Goal: Task Accomplishment & Management: Use online tool/utility

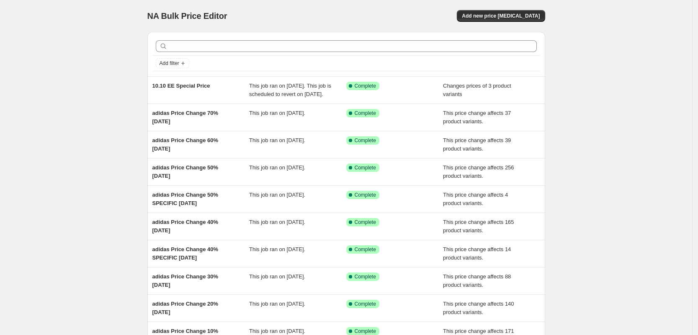
drag, startPoint x: 609, startPoint y: 82, endPoint x: 607, endPoint y: 90, distance: 7.7
click at [607, 90] on div "NA Bulk Price Editor. This page is ready NA Bulk Price Editor Add new price [ME…" at bounding box center [346, 215] width 692 height 431
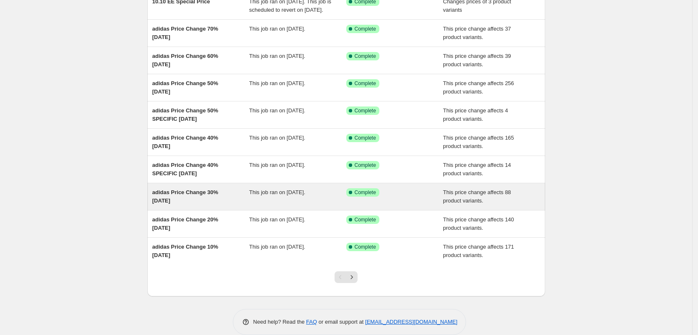
scroll to position [105, 0]
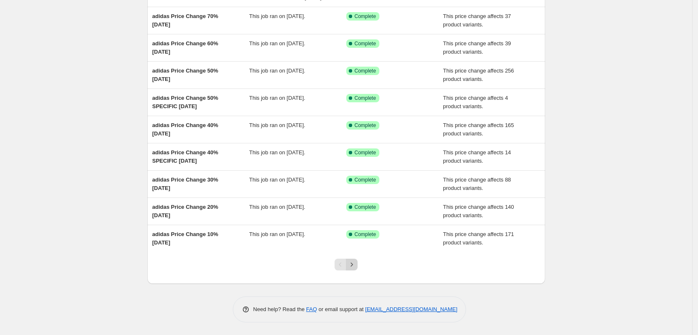
click at [355, 268] on icon "Next" at bounding box center [352, 264] width 8 height 8
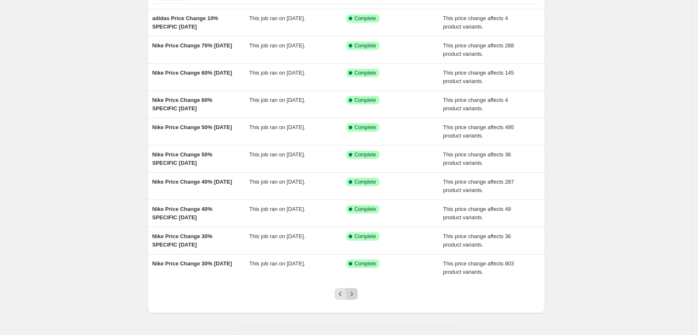
scroll to position [97, 0]
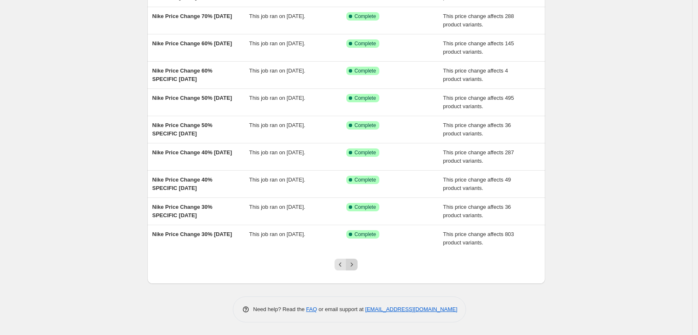
click at [351, 267] on icon "Next" at bounding box center [352, 264] width 8 height 8
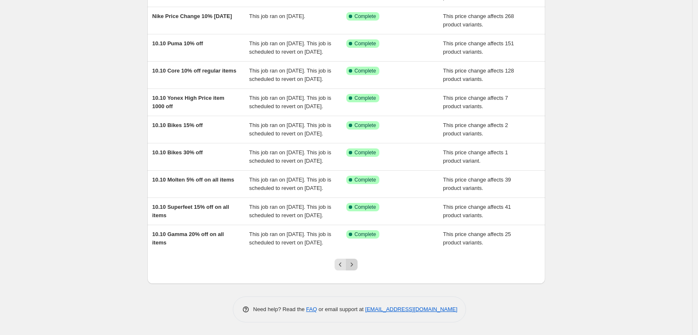
scroll to position [164, 0]
click at [353, 262] on icon "Next" at bounding box center [352, 264] width 8 height 8
click at [352, 262] on icon "Next" at bounding box center [352, 264] width 8 height 8
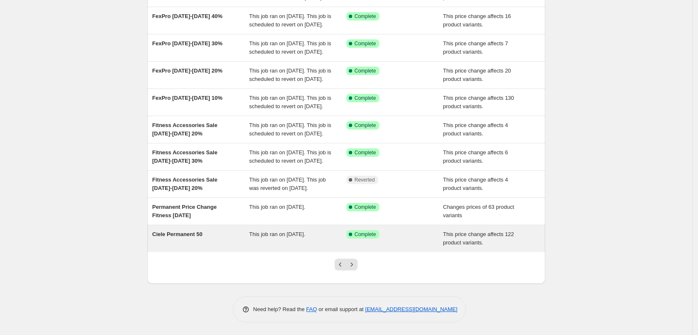
scroll to position [164, 0]
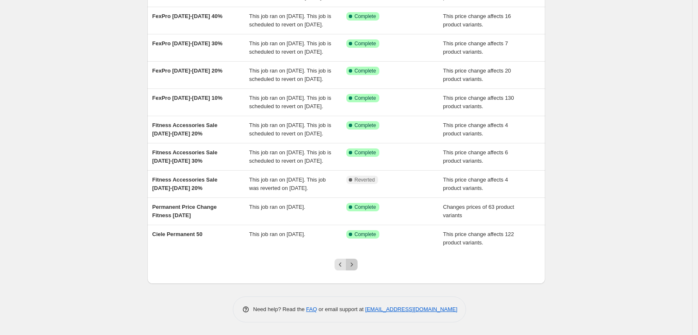
click at [352, 265] on icon "Next" at bounding box center [352, 264] width 8 height 8
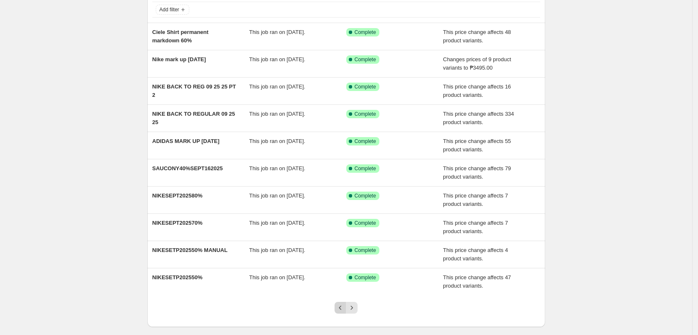
scroll to position [97, 0]
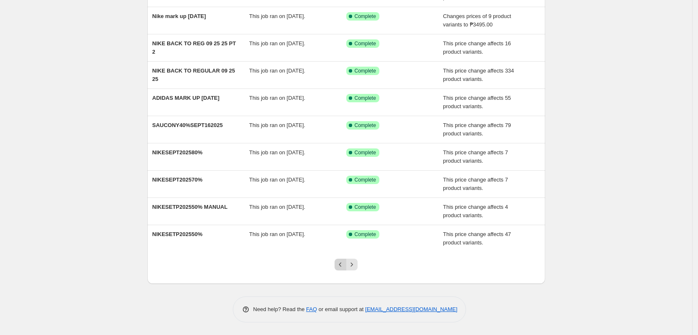
click at [345, 264] on icon "Previous" at bounding box center [340, 264] width 8 height 8
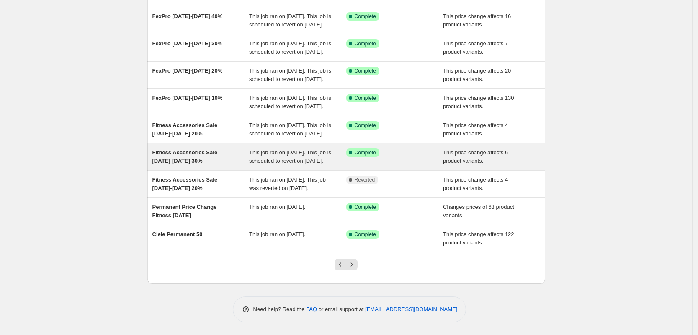
scroll to position [164, 0]
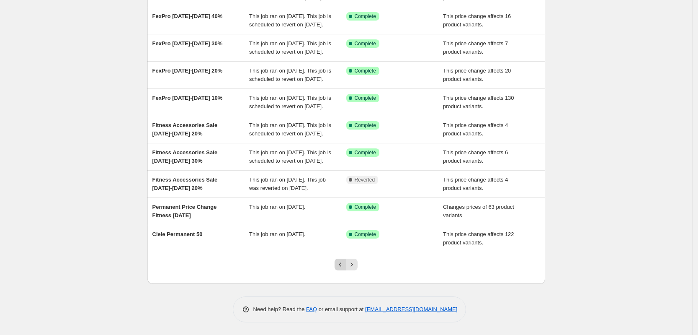
click at [346, 260] on button "Previous" at bounding box center [341, 264] width 12 height 12
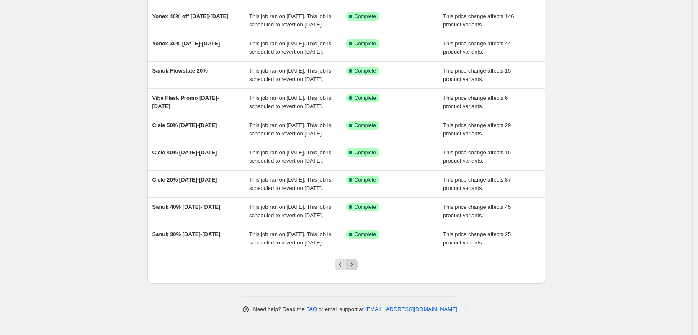
scroll to position [180, 0]
click at [358, 268] on button "Next" at bounding box center [352, 264] width 12 height 12
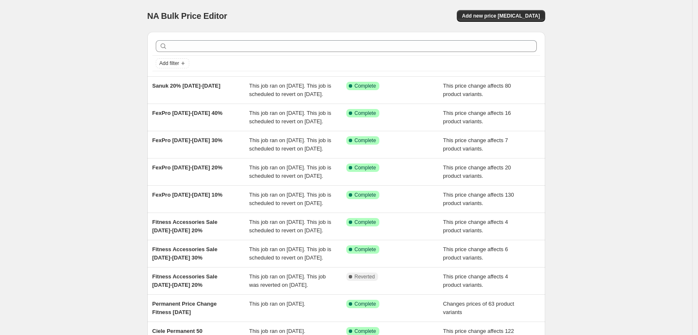
scroll to position [164, 0]
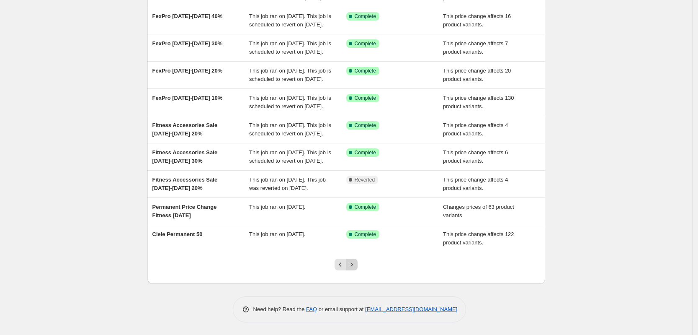
click at [356, 267] on icon "Next" at bounding box center [352, 264] width 8 height 8
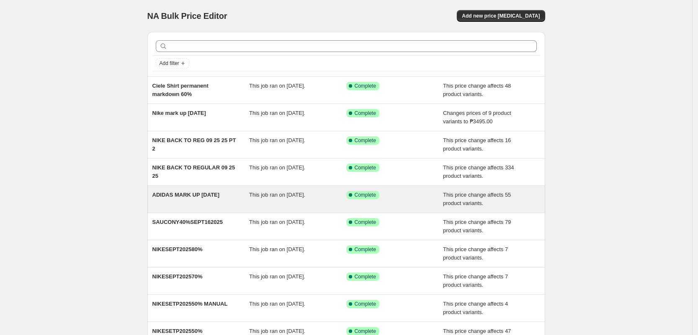
scroll to position [52, 0]
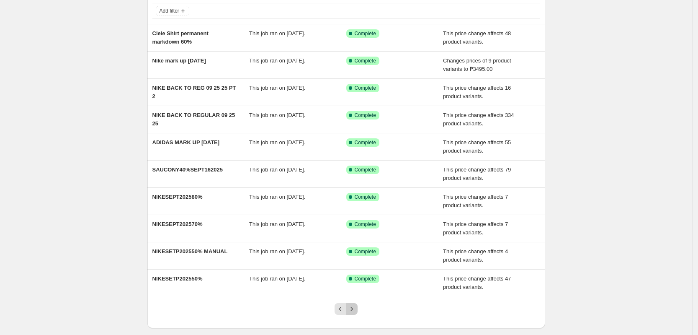
click at [354, 312] on icon "Next" at bounding box center [352, 308] width 8 height 8
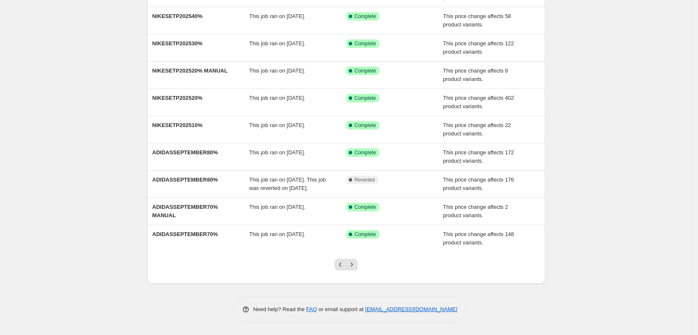
scroll to position [105, 0]
click at [358, 264] on button "Next" at bounding box center [352, 264] width 12 height 12
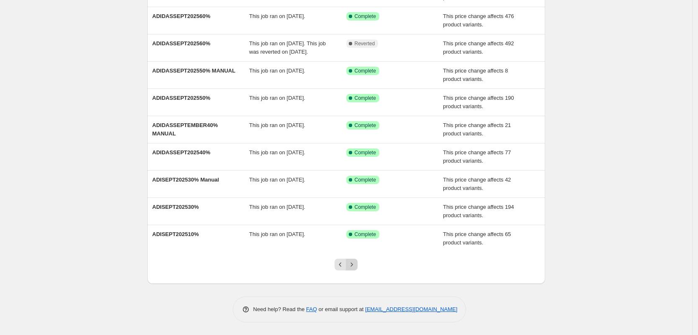
click at [356, 265] on icon "Next" at bounding box center [352, 264] width 8 height 8
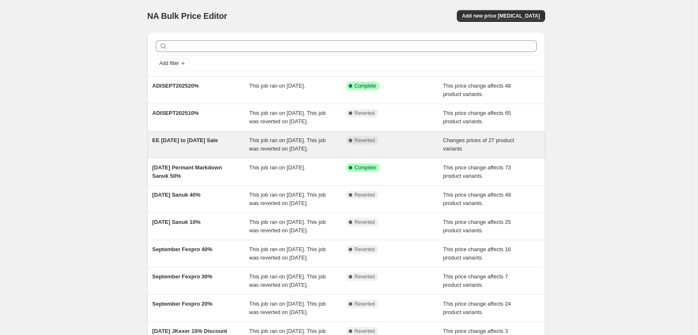
click at [511, 152] on span "Changes prices of 27 product variants" at bounding box center [478, 144] width 71 height 15
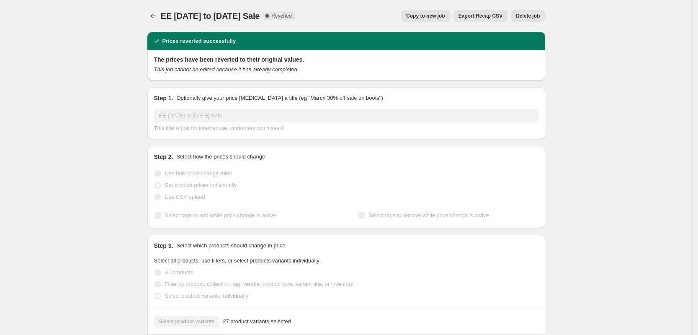
click at [428, 16] on span "Copy to new job" at bounding box center [425, 16] width 39 height 7
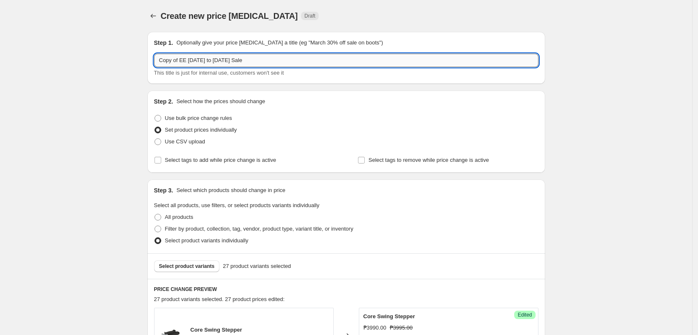
click at [193, 58] on input "Copy of EE [DATE] to [DATE] Sale" at bounding box center [346, 60] width 384 height 13
drag, startPoint x: 181, startPoint y: 63, endPoint x: 113, endPoint y: 43, distance: 70.7
click at [228, 62] on input "EE [DATE] to [DATE] Sale" at bounding box center [346, 60] width 384 height 13
type input "EE [DATE] to [DATE] Extension Sale"
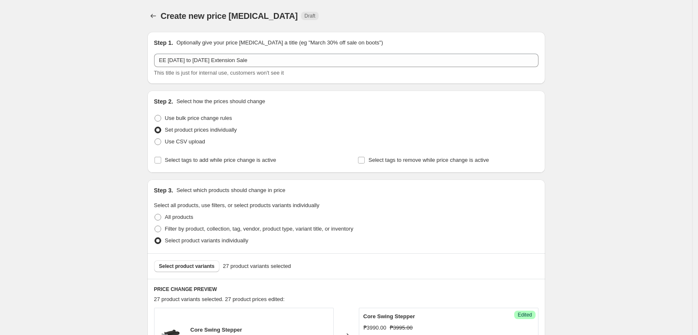
drag, startPoint x: 360, startPoint y: 97, endPoint x: 364, endPoint y: 90, distance: 7.9
click at [360, 95] on div "Step 2. Select how the prices should change Use bulk price change rules Set pro…" at bounding box center [346, 131] width 398 height 82
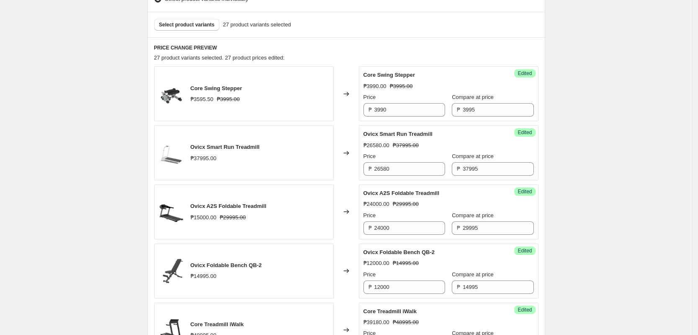
scroll to position [157, 0]
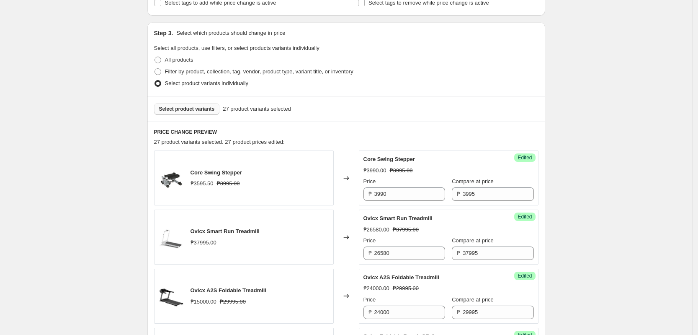
click at [199, 111] on span "Select product variants" at bounding box center [187, 109] width 56 height 7
click at [418, 26] on div "Step 3. Select which products should change in price Select all products, use f…" at bounding box center [346, 59] width 398 height 74
click at [421, 37] on div "Step 3. Select which products should change in price Select all products, use f…" at bounding box center [346, 59] width 398 height 74
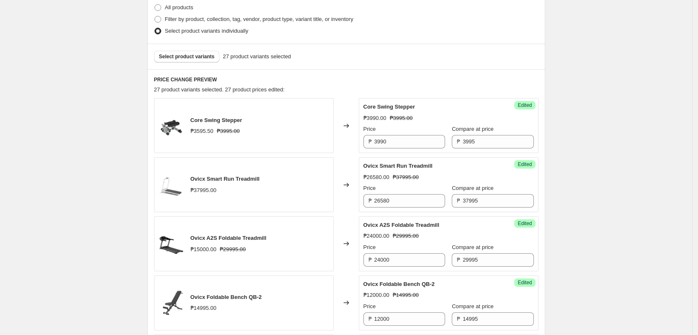
scroll to position [0, 0]
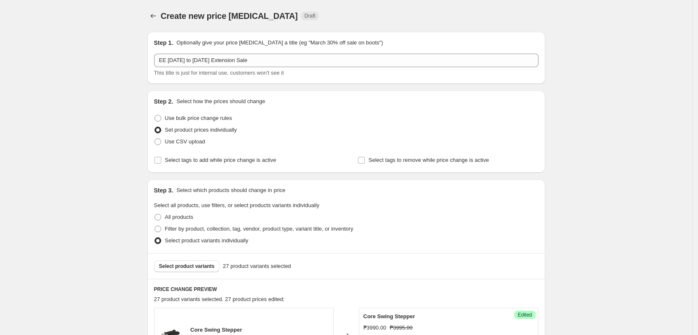
click at [440, 100] on div "Step 2. Select how the prices should change" at bounding box center [346, 101] width 384 height 8
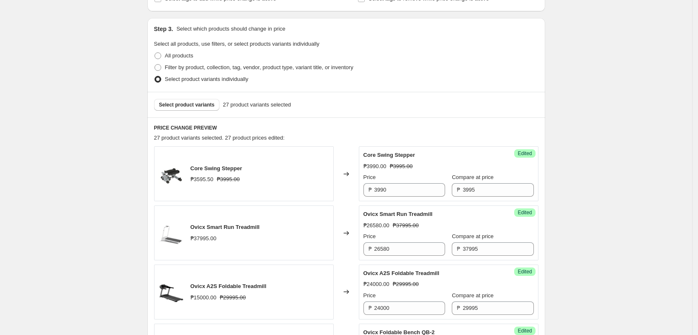
scroll to position [209, 0]
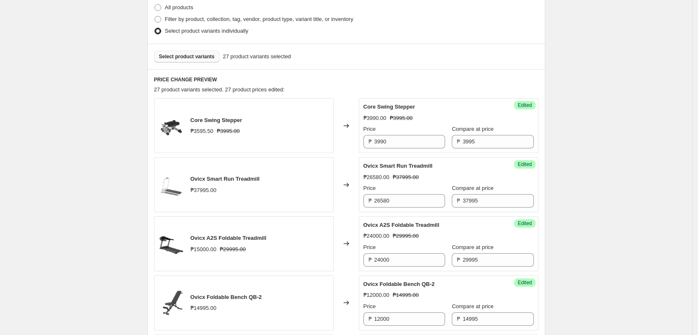
click at [195, 53] on button "Select product variants" at bounding box center [187, 57] width 66 height 12
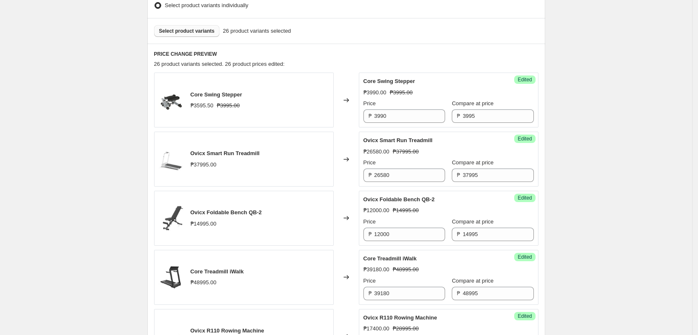
scroll to position [157, 0]
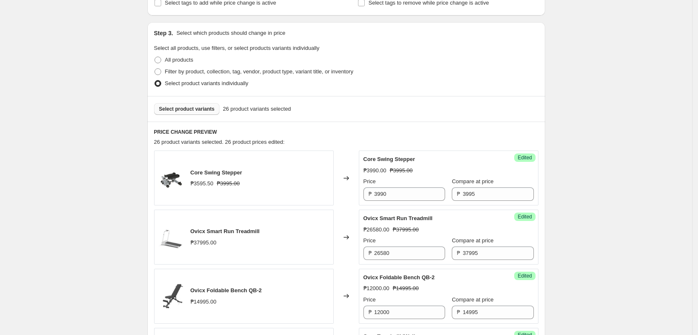
click at [190, 112] on button "Select product variants" at bounding box center [187, 109] width 66 height 12
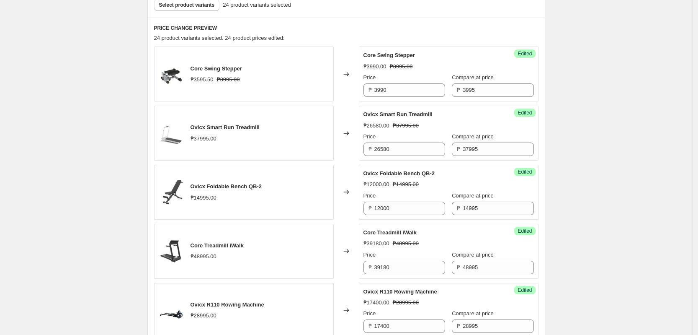
scroll to position [262, 0]
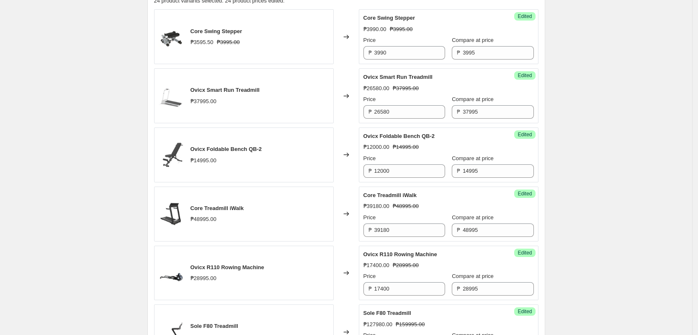
scroll to position [314, 0]
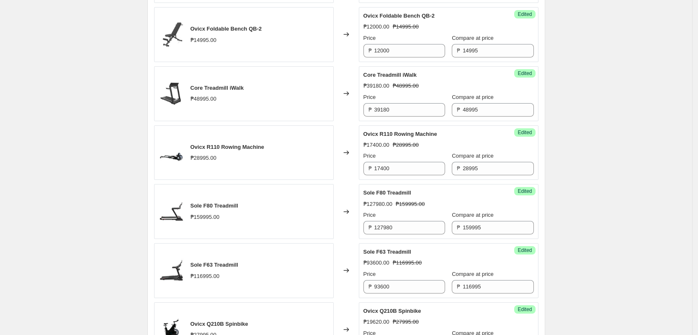
scroll to position [419, 0]
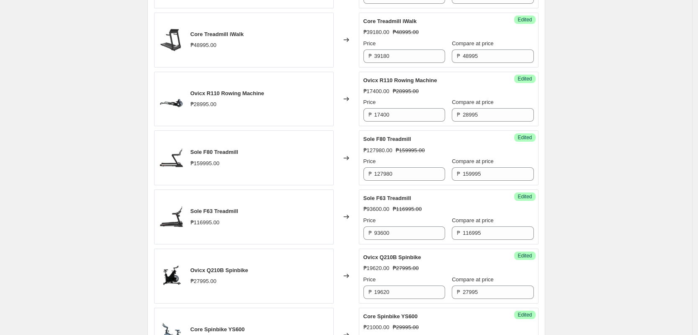
scroll to position [523, 0]
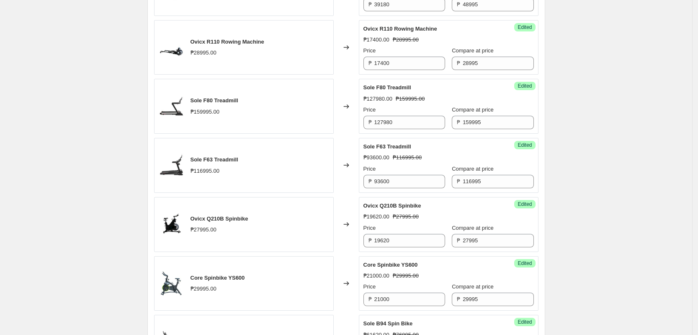
click at [76, 206] on div "Create new price [MEDICAL_DATA]. This page is ready Create new price [MEDICAL_D…" at bounding box center [346, 295] width 692 height 1637
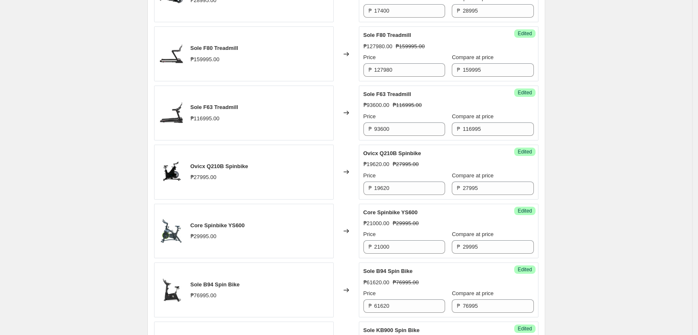
click at [106, 205] on div "Create new price [MEDICAL_DATA]. This page is ready Create new price [MEDICAL_D…" at bounding box center [346, 242] width 692 height 1637
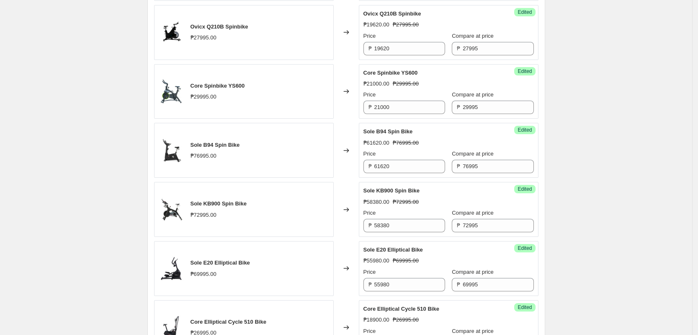
scroll to position [733, 0]
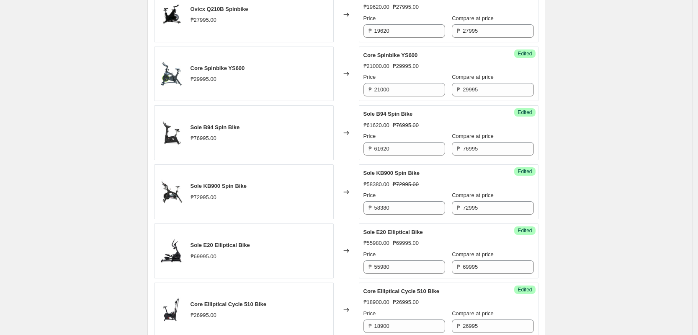
click at [110, 230] on div "Create new price [MEDICAL_DATA]. This page is ready Create new price [MEDICAL_D…" at bounding box center [346, 85] width 692 height 1637
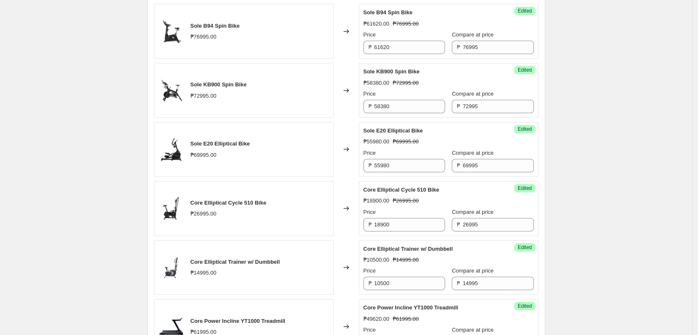
scroll to position [837, 0]
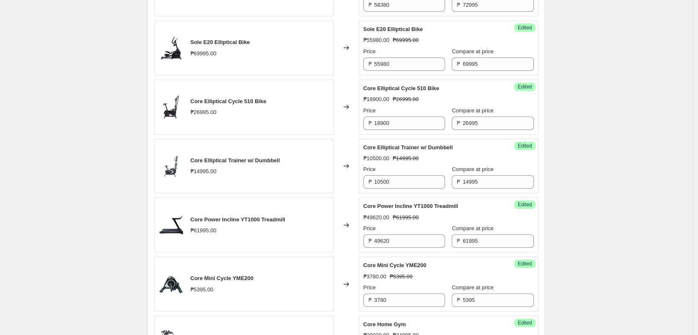
scroll to position [942, 0]
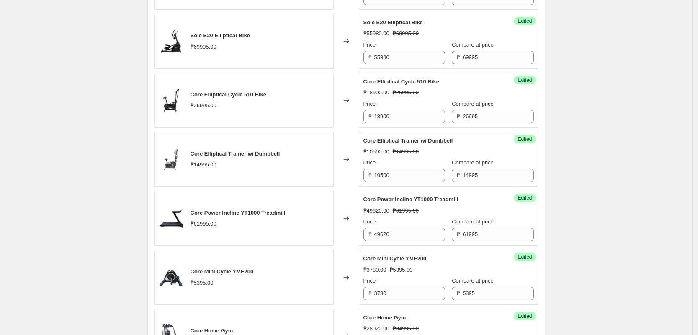
click at [394, 123] on input "18900" at bounding box center [409, 116] width 71 height 13
paste input "21,600."
drag, startPoint x: 409, startPoint y: 115, endPoint x: 303, endPoint y: 111, distance: 106.0
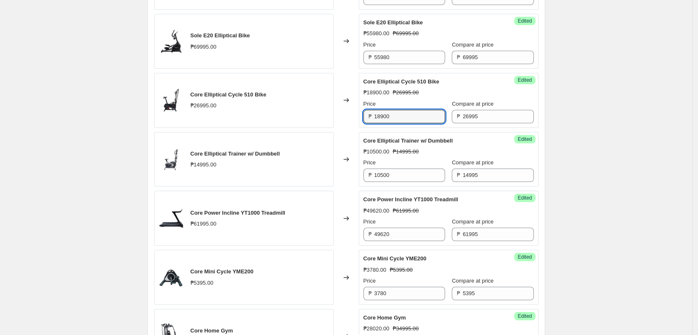
click at [304, 111] on div "Core Elliptical Cycle 510 Bike ₱26995.00 Changed to Success Edited Core Ellipti…" at bounding box center [346, 100] width 384 height 55
type input "21600"
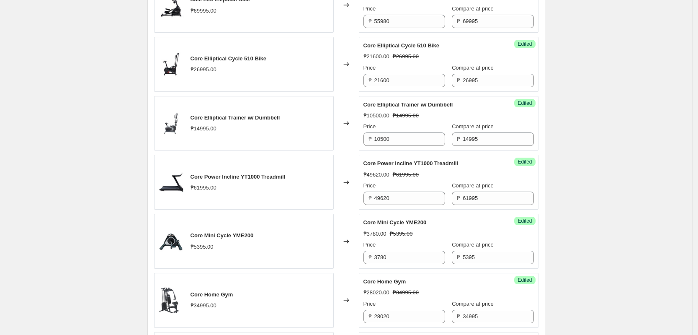
scroll to position [994, 0]
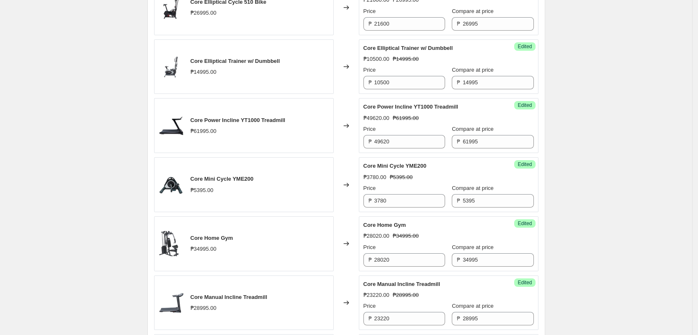
scroll to position [1151, 0]
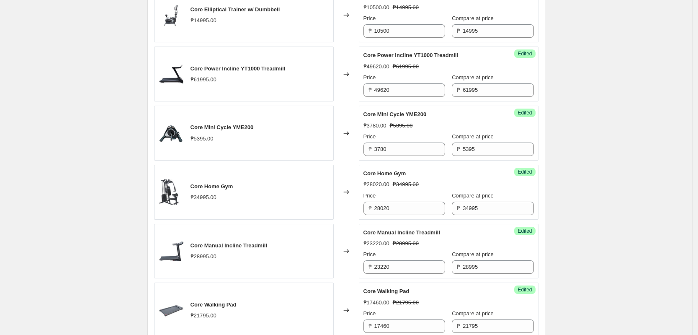
scroll to position [1047, 0]
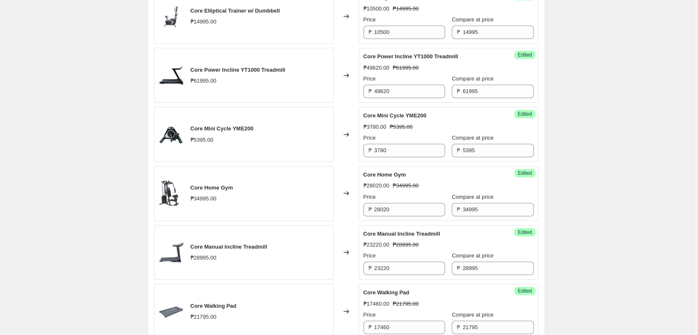
scroll to position [1151, 0]
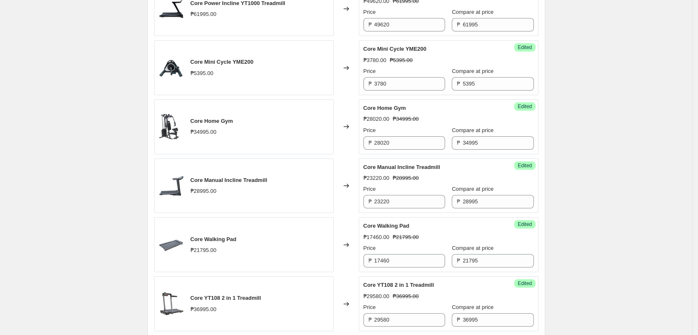
drag, startPoint x: 404, startPoint y: 203, endPoint x: 324, endPoint y: 194, distance: 80.8
click at [324, 195] on div "Core Manual Incline Treadmill ₱28995.00 Changed to Success Edited Core Manual I…" at bounding box center [346, 185] width 384 height 55
type input "26100"
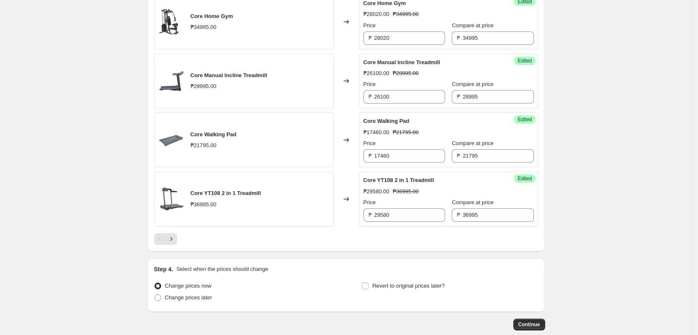
scroll to position [1204, 0]
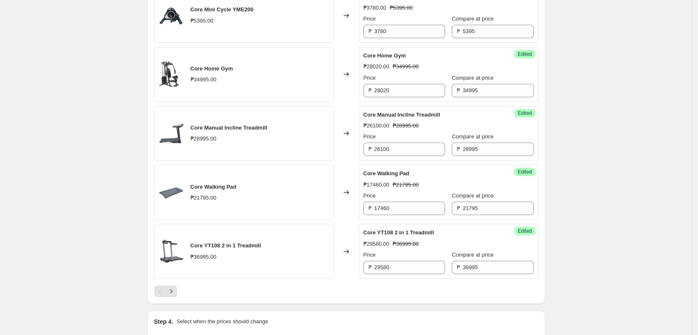
drag, startPoint x: 410, startPoint y: 265, endPoint x: 322, endPoint y: 273, distance: 89.1
click at [330, 264] on div "Core YT108 2 in 1 Treadmill ₱36995.00 Changed to Success Edited Core YT108 2 in…" at bounding box center [346, 251] width 384 height 55
type input "33300"
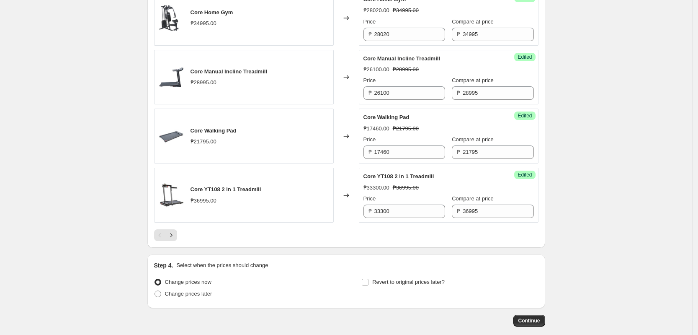
scroll to position [1303, 0]
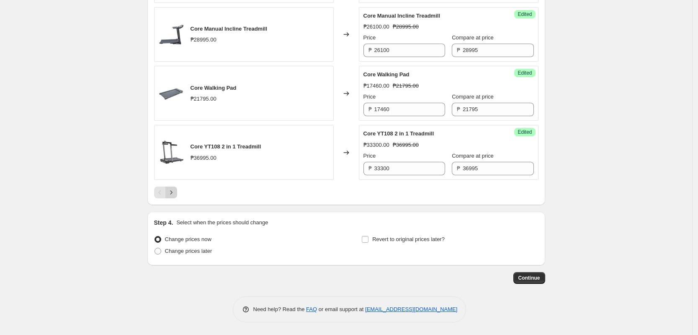
click at [168, 195] on button "Next" at bounding box center [171, 192] width 12 height 12
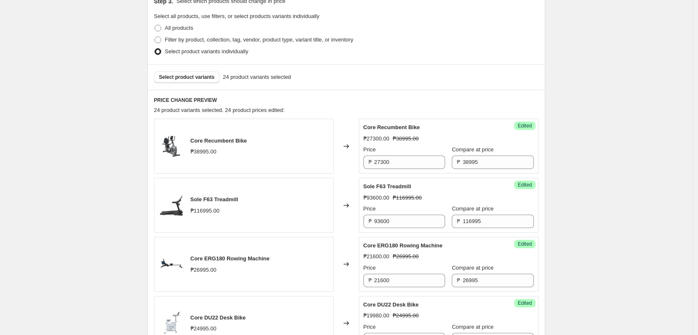
scroll to position [255, 0]
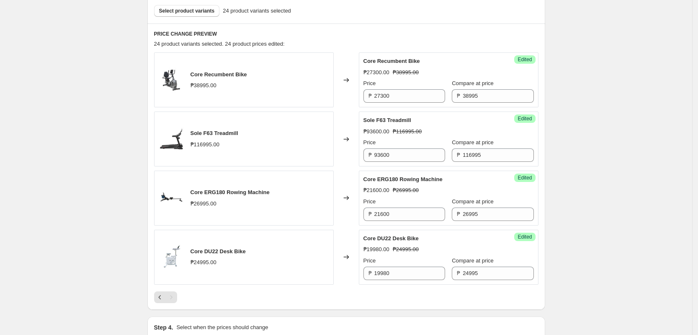
drag, startPoint x: 59, startPoint y: 160, endPoint x: 64, endPoint y: 163, distance: 6.0
click at [59, 161] on div "Create new price [MEDICAL_DATA]. This page is ready Create new price [MEDICAL_D…" at bounding box center [346, 92] width 692 height 694
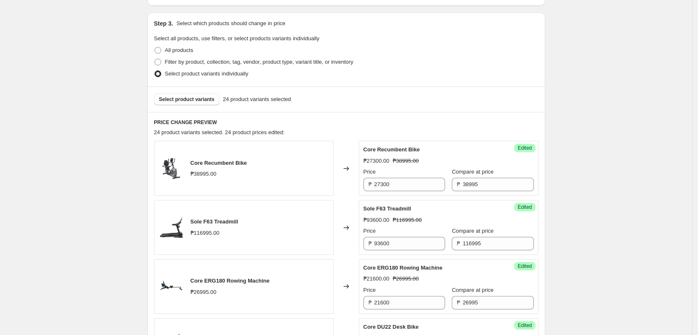
scroll to position [360, 0]
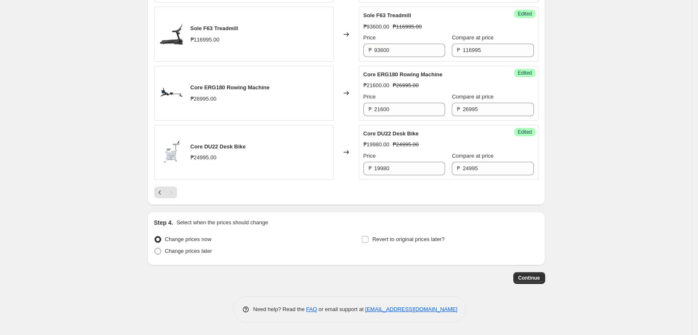
click at [204, 256] on label "Change prices later" at bounding box center [183, 251] width 58 height 12
click at [155, 248] on input "Change prices later" at bounding box center [154, 247] width 0 height 0
radio input "true"
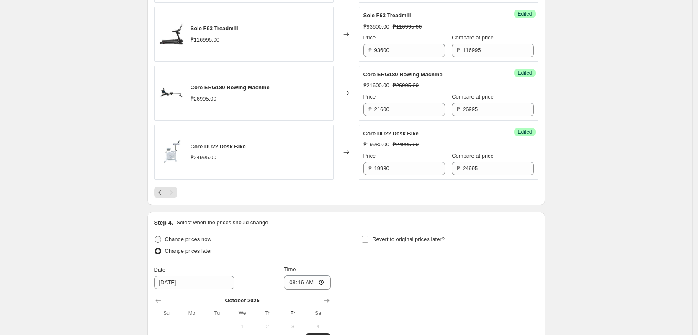
click at [194, 240] on span "Change prices now" at bounding box center [188, 239] width 46 height 6
click at [155, 236] on input "Change prices now" at bounding box center [154, 236] width 0 height 0
radio input "true"
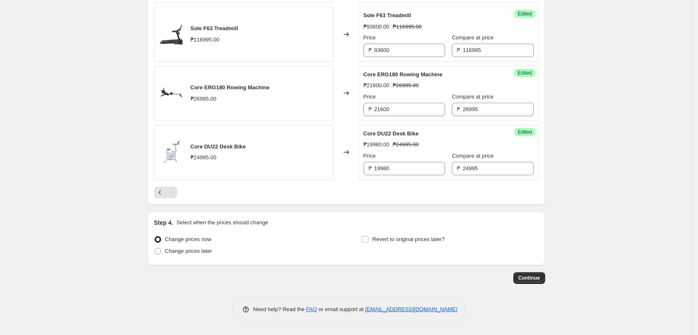
click at [396, 245] on div "Revert to original prices later?" at bounding box center [449, 245] width 177 height 25
click at [388, 238] on span "Revert to original prices later?" at bounding box center [408, 239] width 72 height 6
click at [368, 238] on input "Revert to original prices later?" at bounding box center [365, 239] width 7 height 7
checkbox input "true"
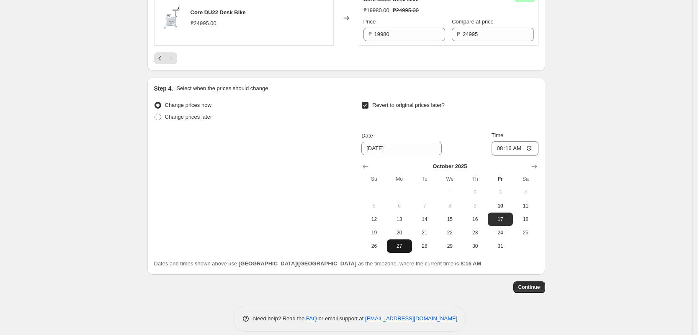
scroll to position [503, 0]
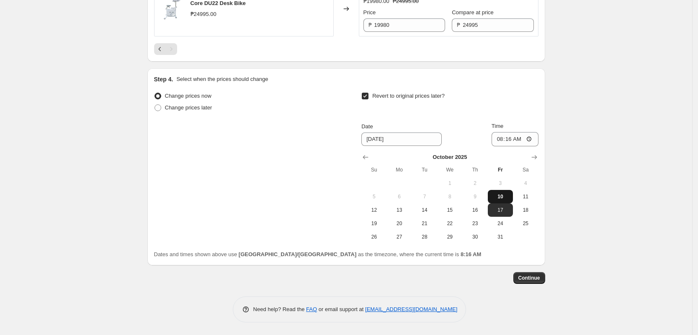
drag, startPoint x: 481, startPoint y: 209, endPoint x: 494, endPoint y: 194, distance: 19.9
click at [480, 209] on span "16" at bounding box center [475, 209] width 18 height 7
type input "[DATE]"
click at [501, 143] on input "08:16" at bounding box center [515, 139] width 47 height 14
type input "23:59"
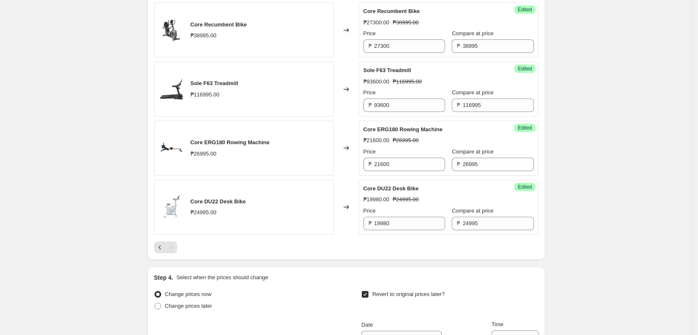
scroll to position [294, 0]
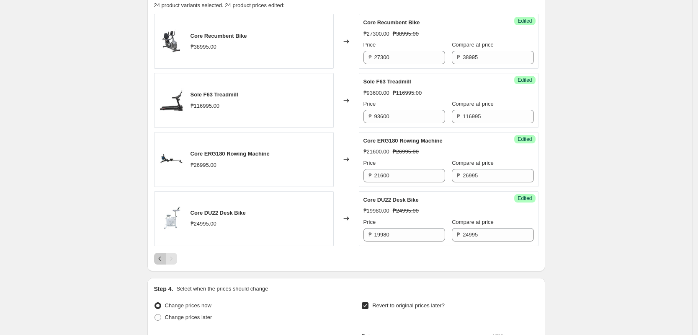
click at [162, 263] on button "Previous" at bounding box center [160, 258] width 12 height 12
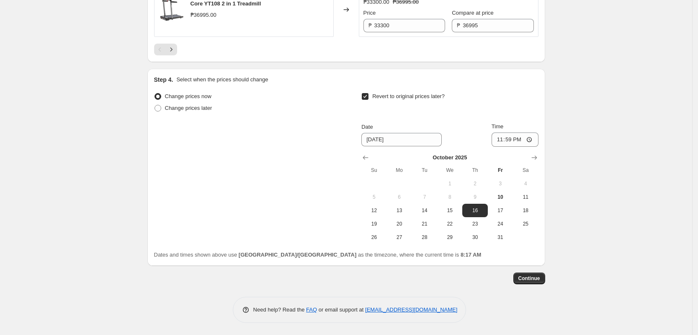
scroll to position [1446, 0]
click at [532, 278] on span "Continue" at bounding box center [529, 277] width 22 height 7
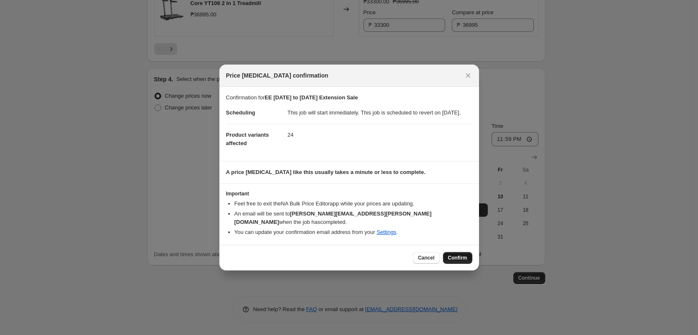
click at [464, 260] on span "Confirm" at bounding box center [457, 257] width 19 height 7
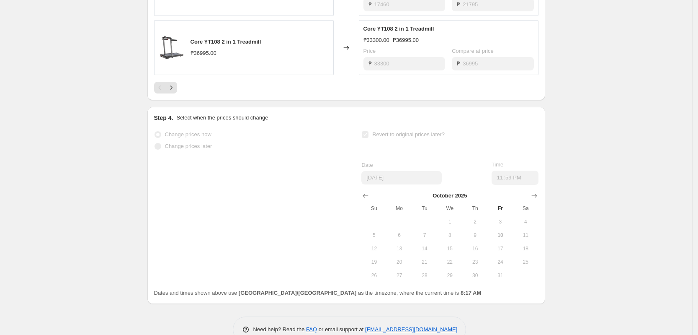
drag, startPoint x: 617, startPoint y: 235, endPoint x: 609, endPoint y: 229, distance: 9.9
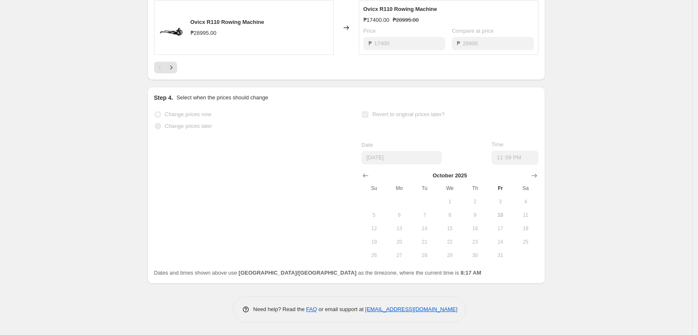
scroll to position [0, 0]
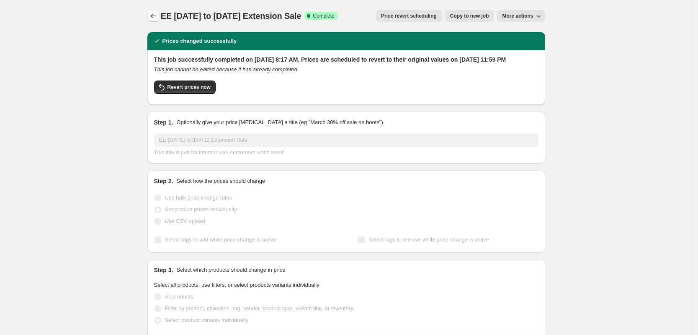
click at [157, 16] on icon "Price change jobs" at bounding box center [153, 16] width 8 height 8
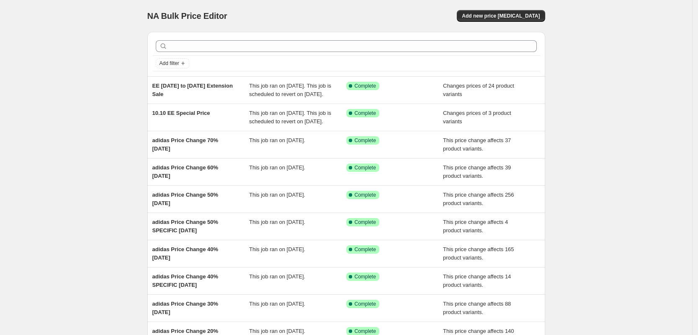
click at [83, 93] on div "NA Bulk Price Editor. This page is ready NA Bulk Price Editor Add new price [ME…" at bounding box center [346, 215] width 692 height 431
